Goal: Find specific page/section: Find specific page/section

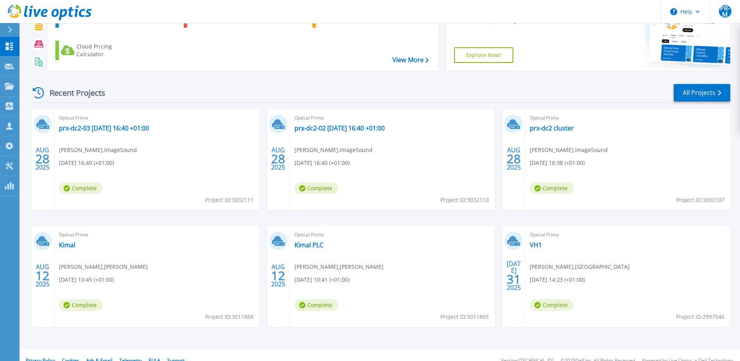
scroll to position [72, 0]
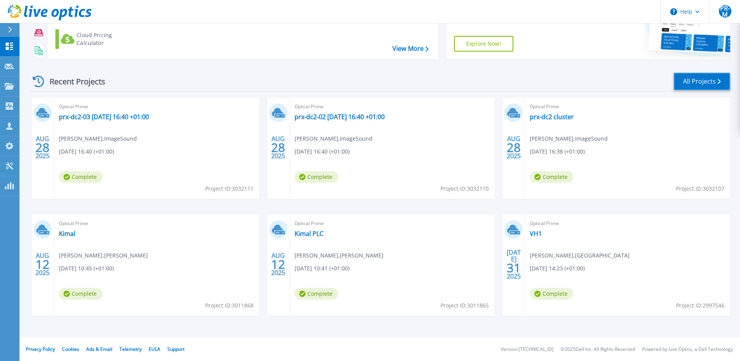
click at [690, 85] on link "All Projects" at bounding box center [702, 82] width 57 height 18
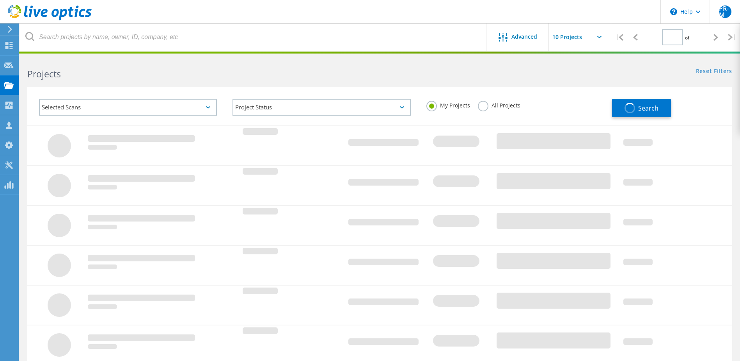
type input "1"
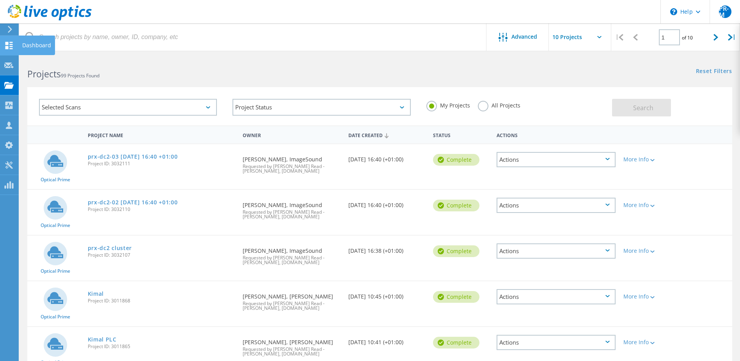
click at [35, 46] on div "Dashboard" at bounding box center [36, 45] width 29 height 5
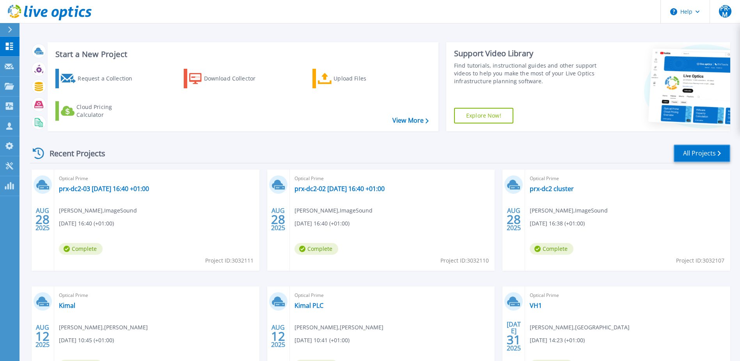
click at [687, 153] on link "All Projects" at bounding box center [702, 153] width 57 height 18
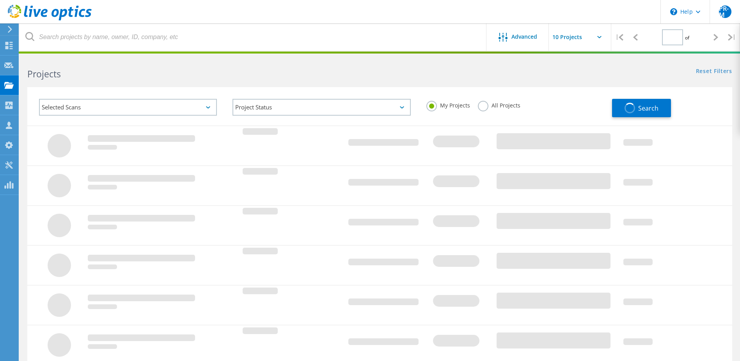
type input "1"
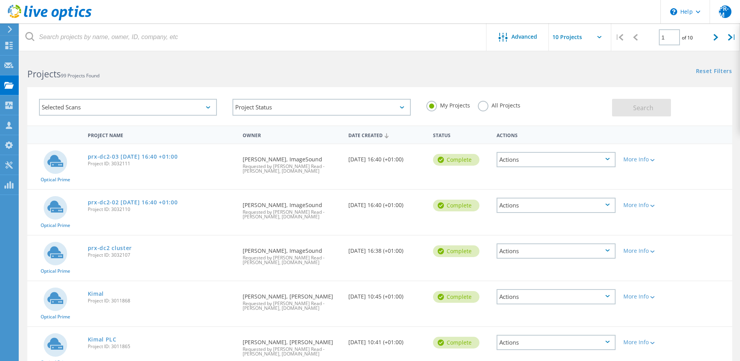
click at [483, 107] on label "All Projects" at bounding box center [499, 104] width 43 height 7
click at [0, 0] on input "All Projects" at bounding box center [0, 0] width 0 height 0
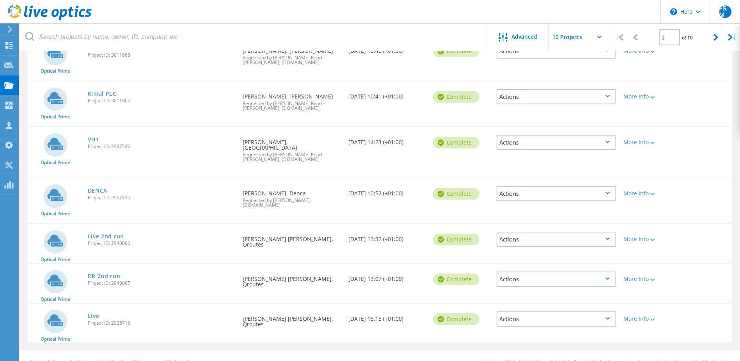
scroll to position [248, 0]
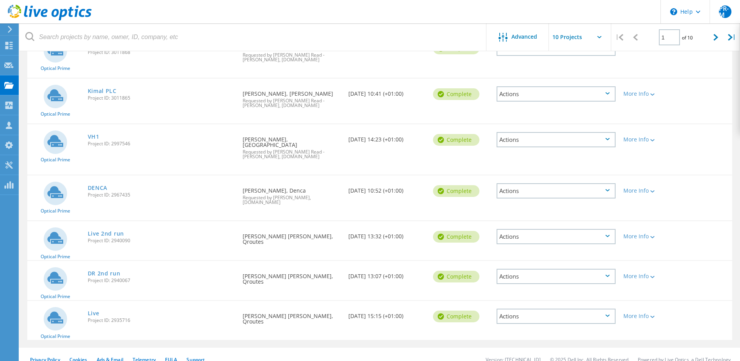
drag, startPoint x: 716, startPoint y: 41, endPoint x: 418, endPoint y: 150, distance: 316.7
click at [423, 149] on lo-project-search "Advanced | 1 of 10 | Email Address Project Name Company Date Created Project Id…" at bounding box center [380, 77] width 721 height 539
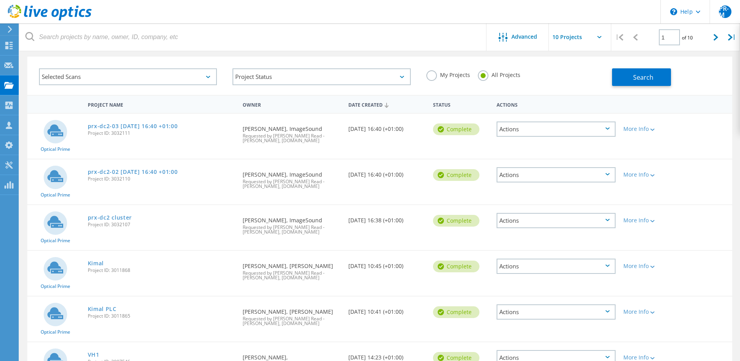
scroll to position [0, 0]
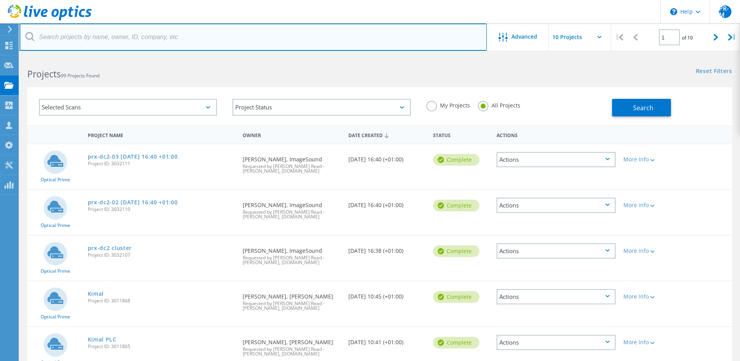
click at [178, 46] on input "text" at bounding box center [254, 36] width 468 height 27
type input "draeger"
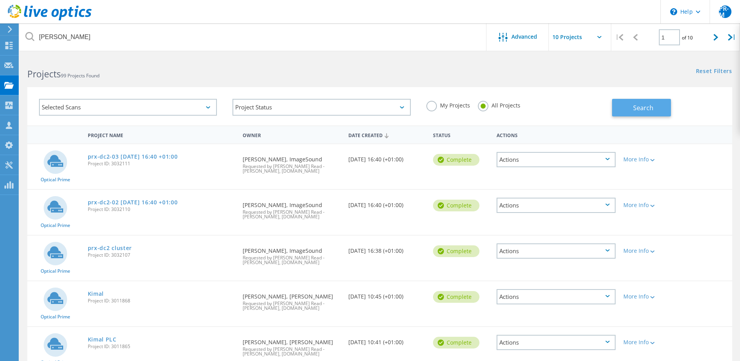
click at [640, 113] on button "Search" at bounding box center [641, 108] width 59 height 18
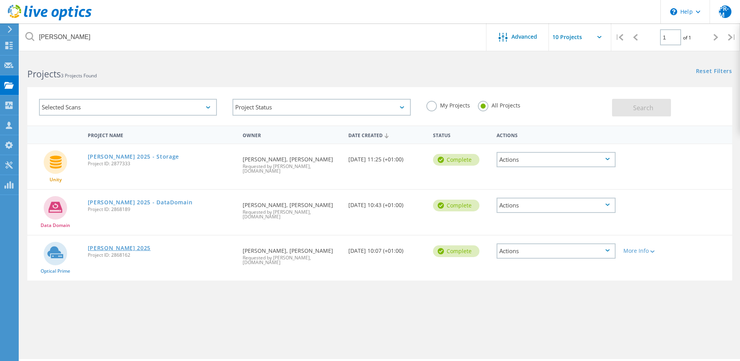
click at [119, 249] on link "[PERSON_NAME] 2025" at bounding box center [119, 247] width 63 height 5
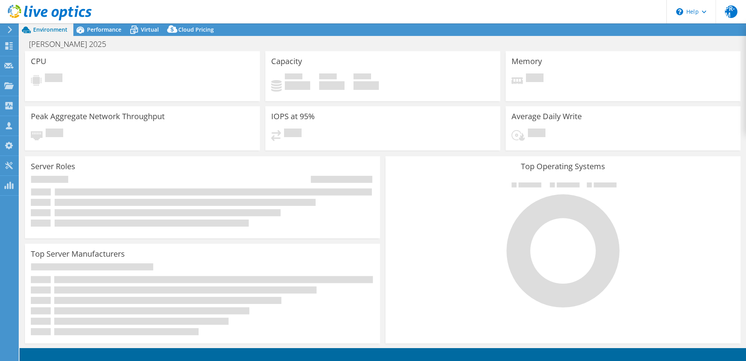
select select "EULondon"
select select "GBP"
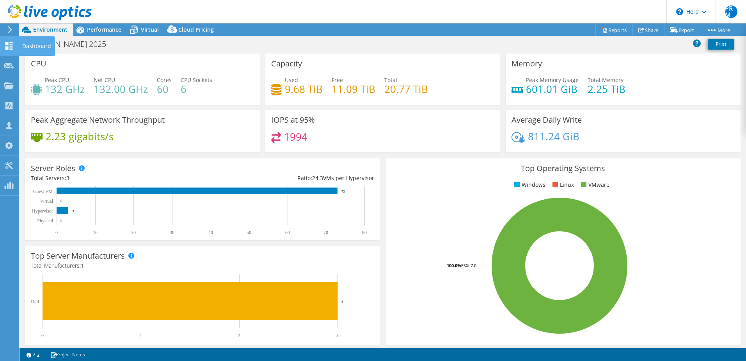
click at [38, 47] on div "Dashboard" at bounding box center [36, 46] width 37 height 20
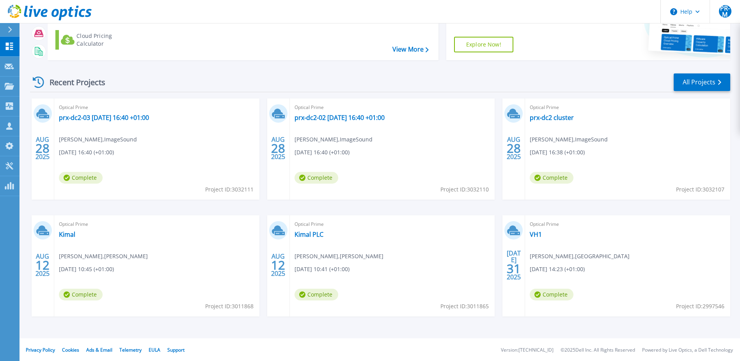
scroll to position [72, 0]
click at [681, 82] on link "All Projects" at bounding box center [702, 82] width 57 height 18
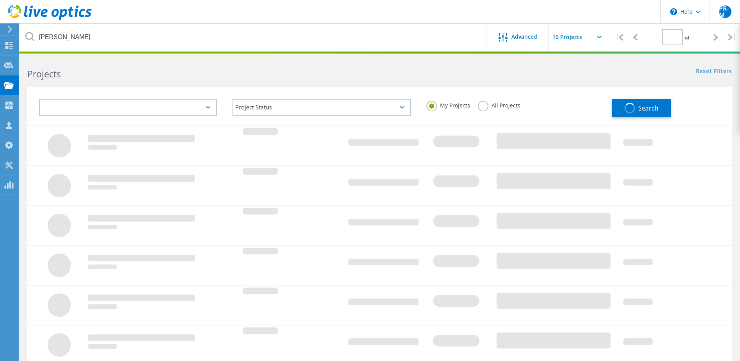
type input "1"
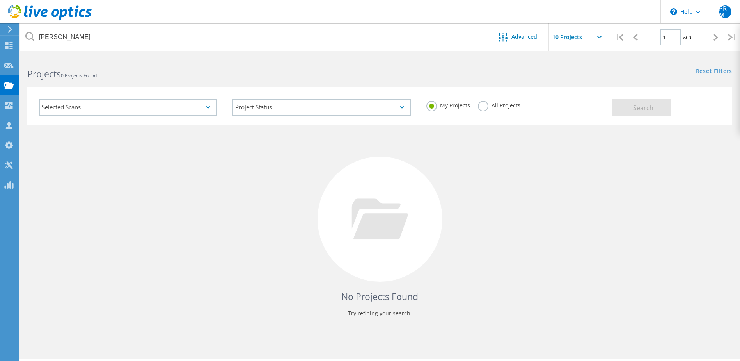
click at [483, 107] on label "All Projects" at bounding box center [499, 104] width 43 height 7
click at [0, 0] on input "All Projects" at bounding box center [0, 0] width 0 height 0
click at [637, 108] on span "Search" at bounding box center [643, 107] width 20 height 9
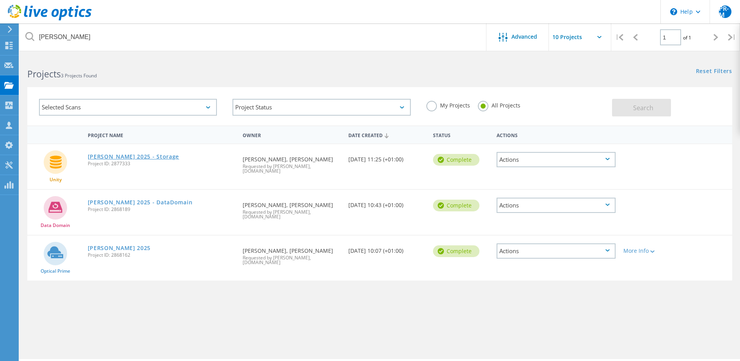
click at [139, 154] on link "[PERSON_NAME] 2025 - Storage" at bounding box center [134, 156] width 92 height 5
